Goal: Use online tool/utility: Utilize a website feature to perform a specific function

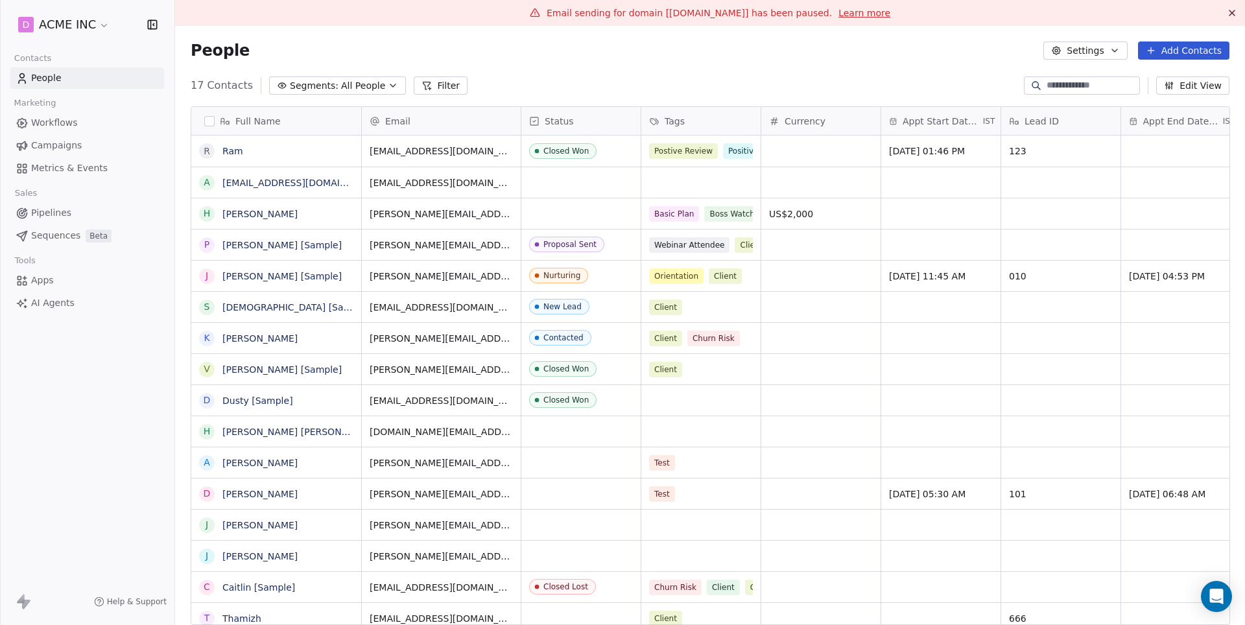
scroll to position [550, 1070]
click at [53, 293] on link "AI Agents" at bounding box center [87, 303] width 154 height 21
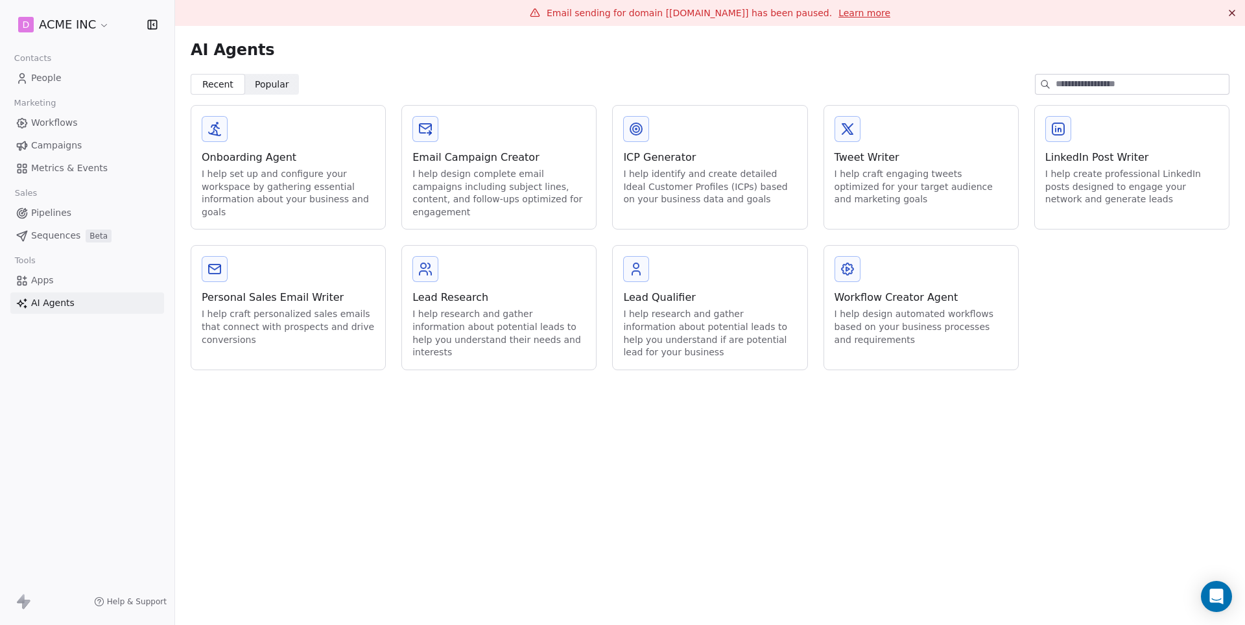
click at [974, 300] on div "Workflow Creator Agent" at bounding box center [921, 298] width 173 height 16
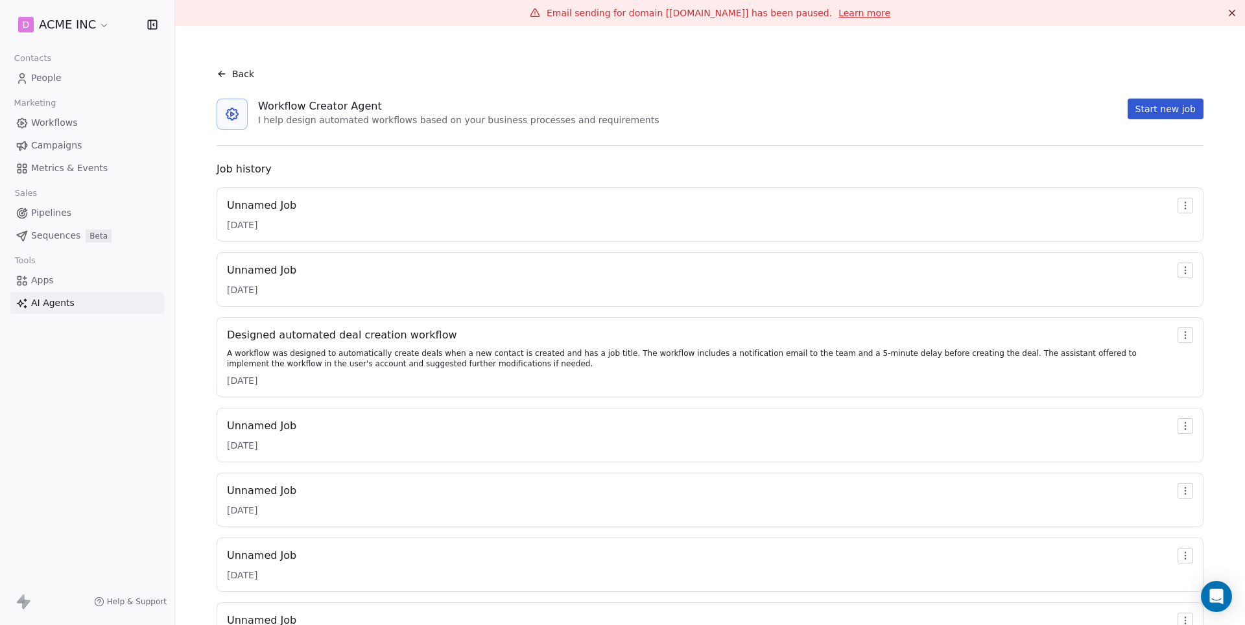
click at [288, 210] on div "Unnamed Job" at bounding box center [261, 206] width 69 height 16
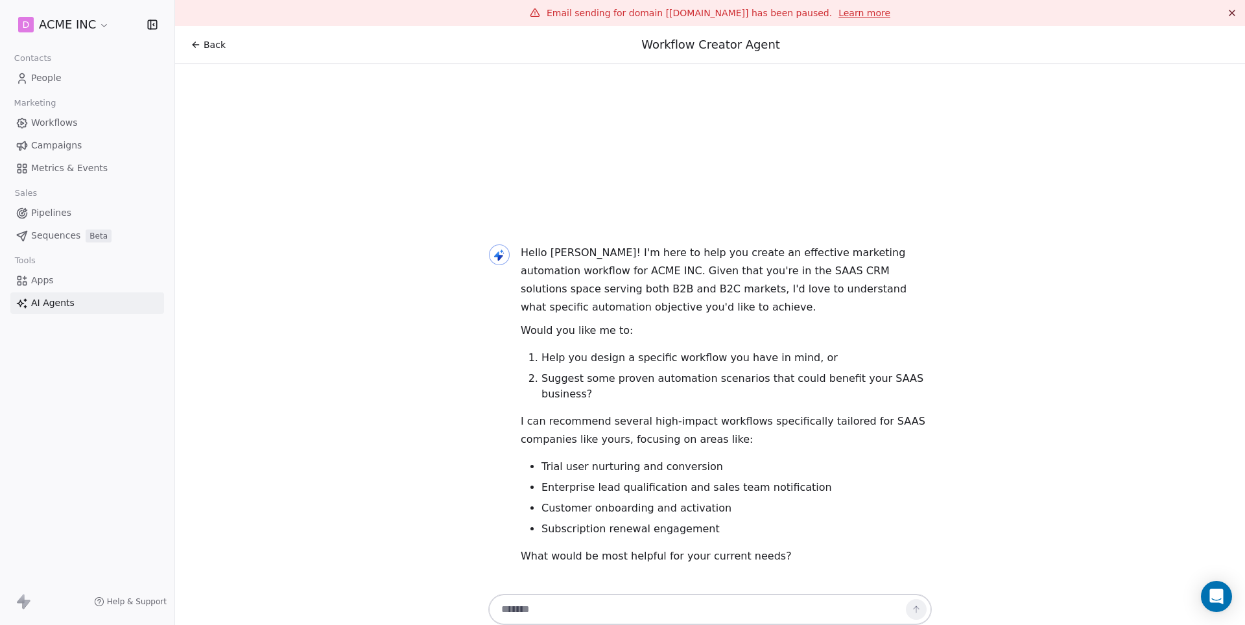
click at [572, 618] on textarea at bounding box center [697, 609] width 406 height 25
paste textarea "**********"
type textarea "**********"
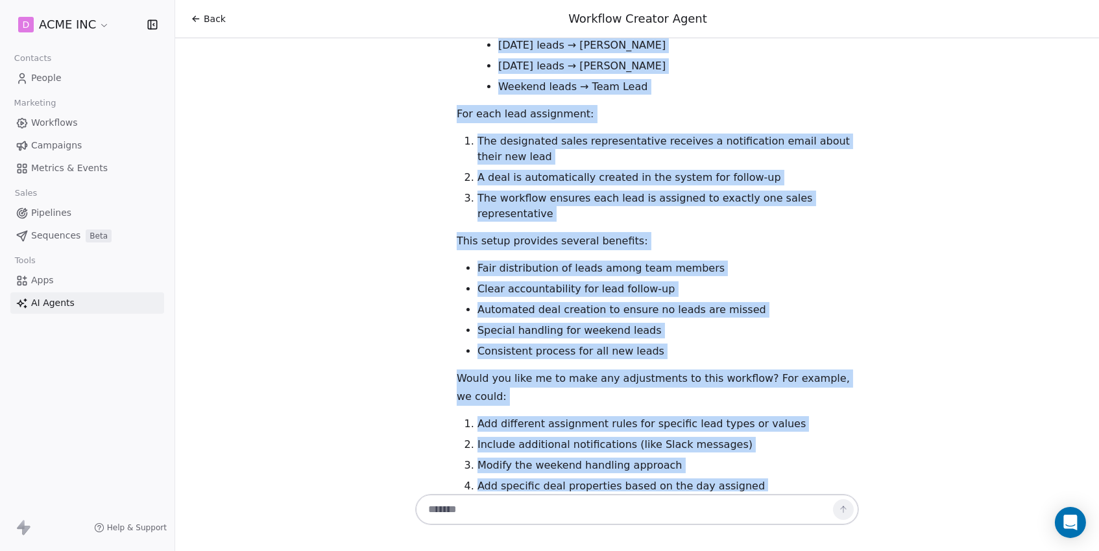
scroll to position [1, 0]
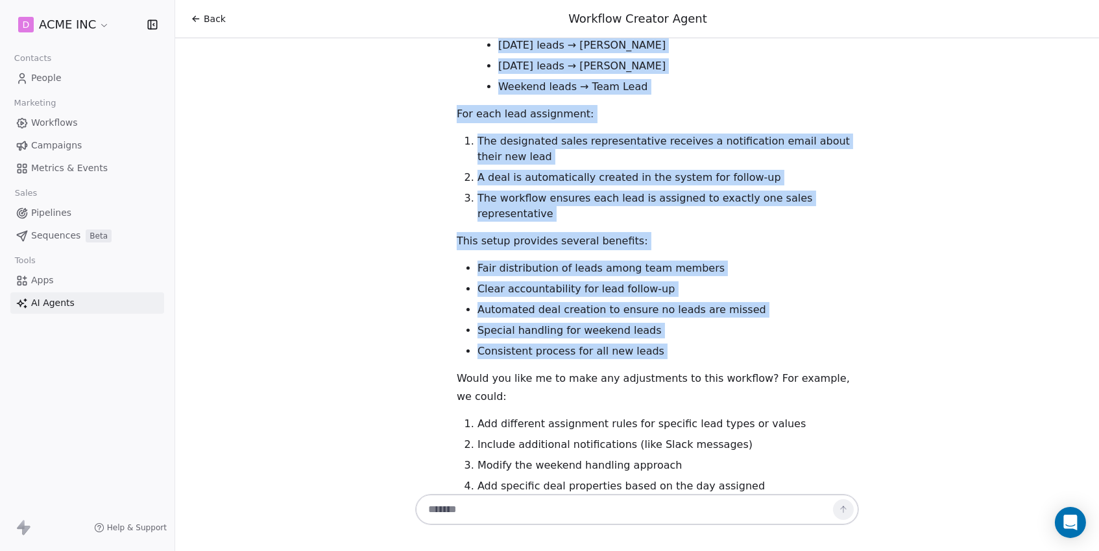
drag, startPoint x: 452, startPoint y: 167, endPoint x: 671, endPoint y: 309, distance: 261.6
click at [671, 309] on div "I've designed a workflow that will help distribute leads among your sales team …" at bounding box center [657, 197] width 433 height 662
copy div "I've designed a workflow that will help distribute leads among your sales team …"
